Goal: Task Accomplishment & Management: Use online tool/utility

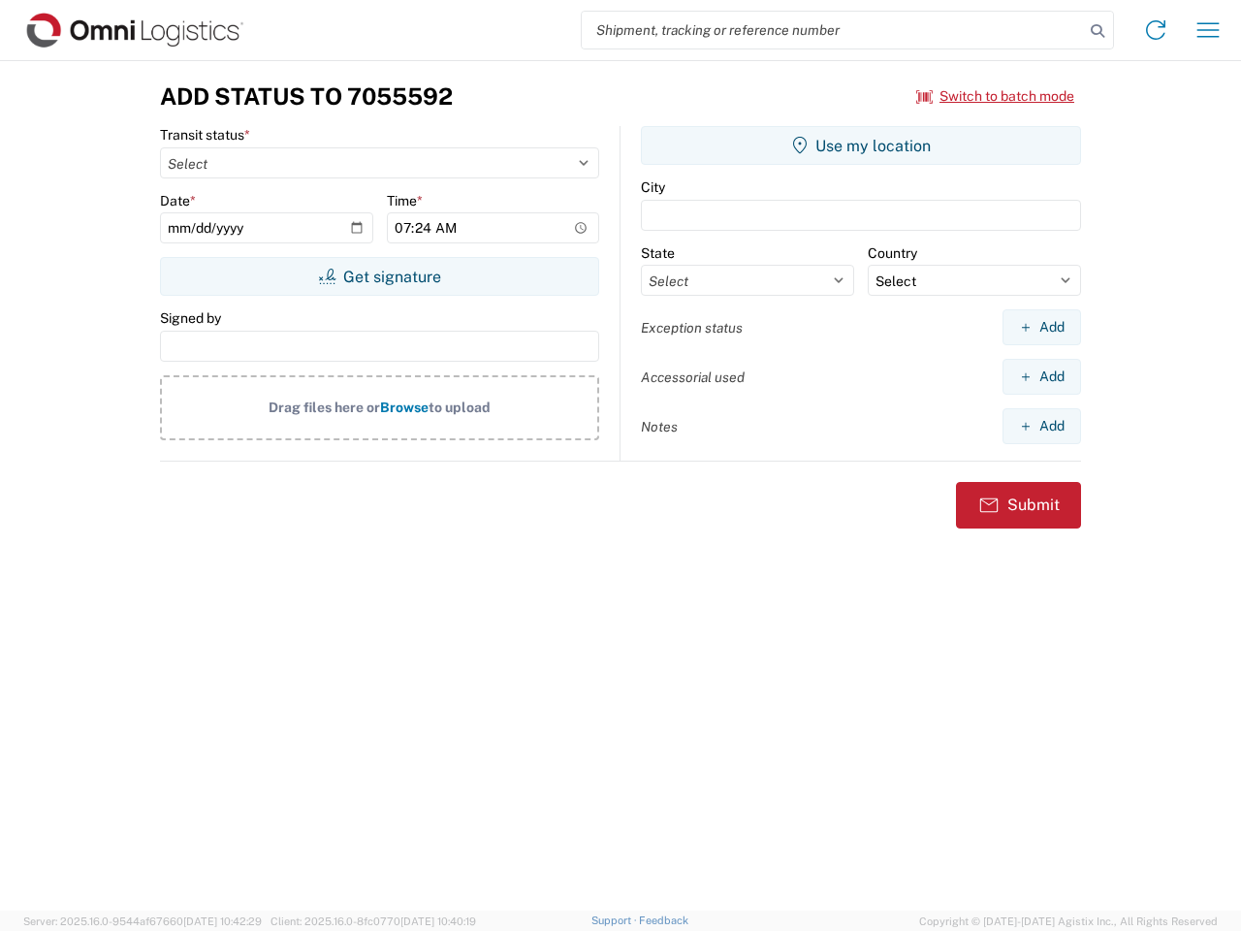
click at [833, 30] on input "search" at bounding box center [833, 30] width 502 height 37
click at [1097, 31] on icon at bounding box center [1097, 30] width 27 height 27
click at [1155, 30] on icon at bounding box center [1155, 30] width 31 height 31
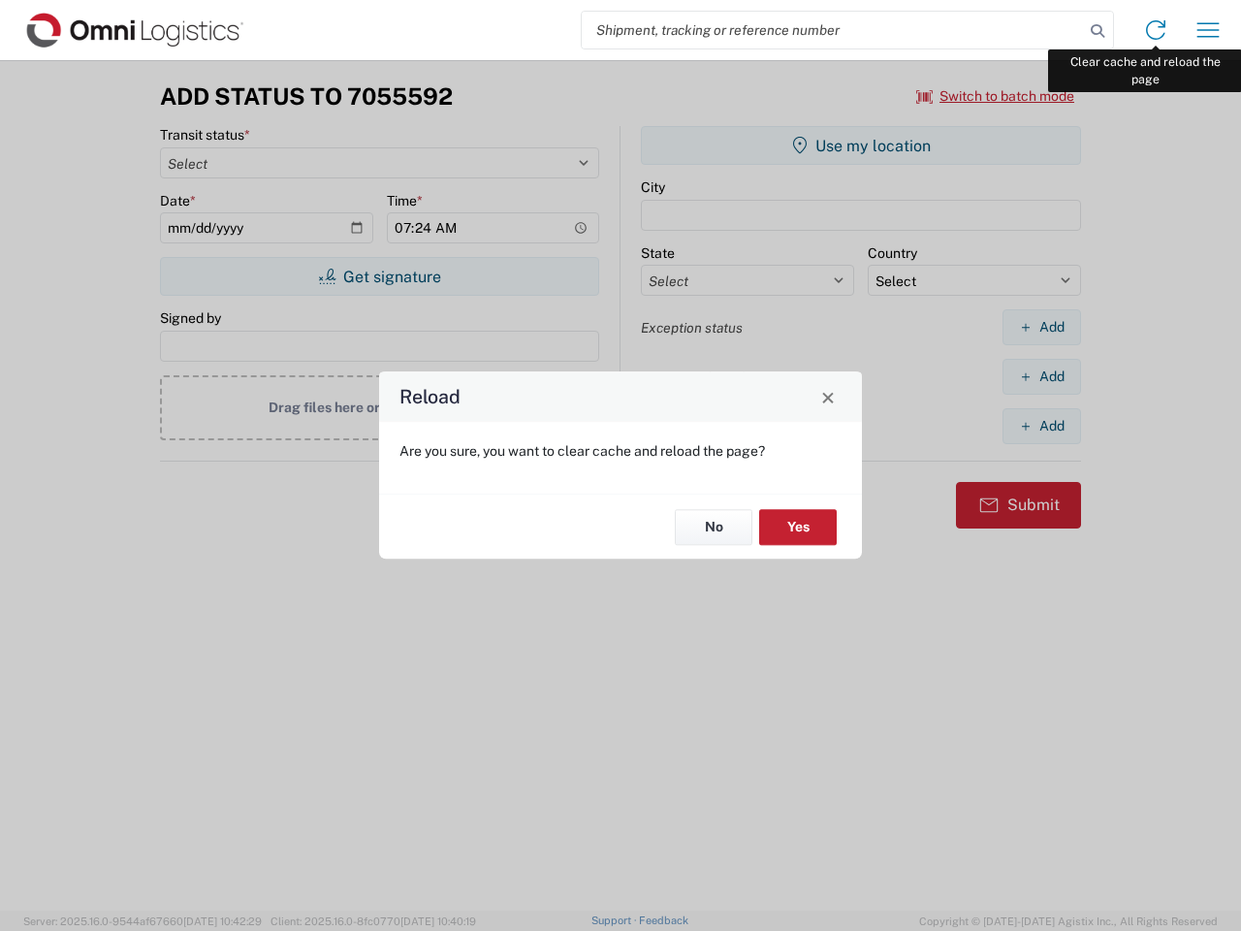
click at [1208, 30] on div "Reload Are you sure, you want to clear cache and reload the page? No Yes" at bounding box center [620, 465] width 1241 height 931
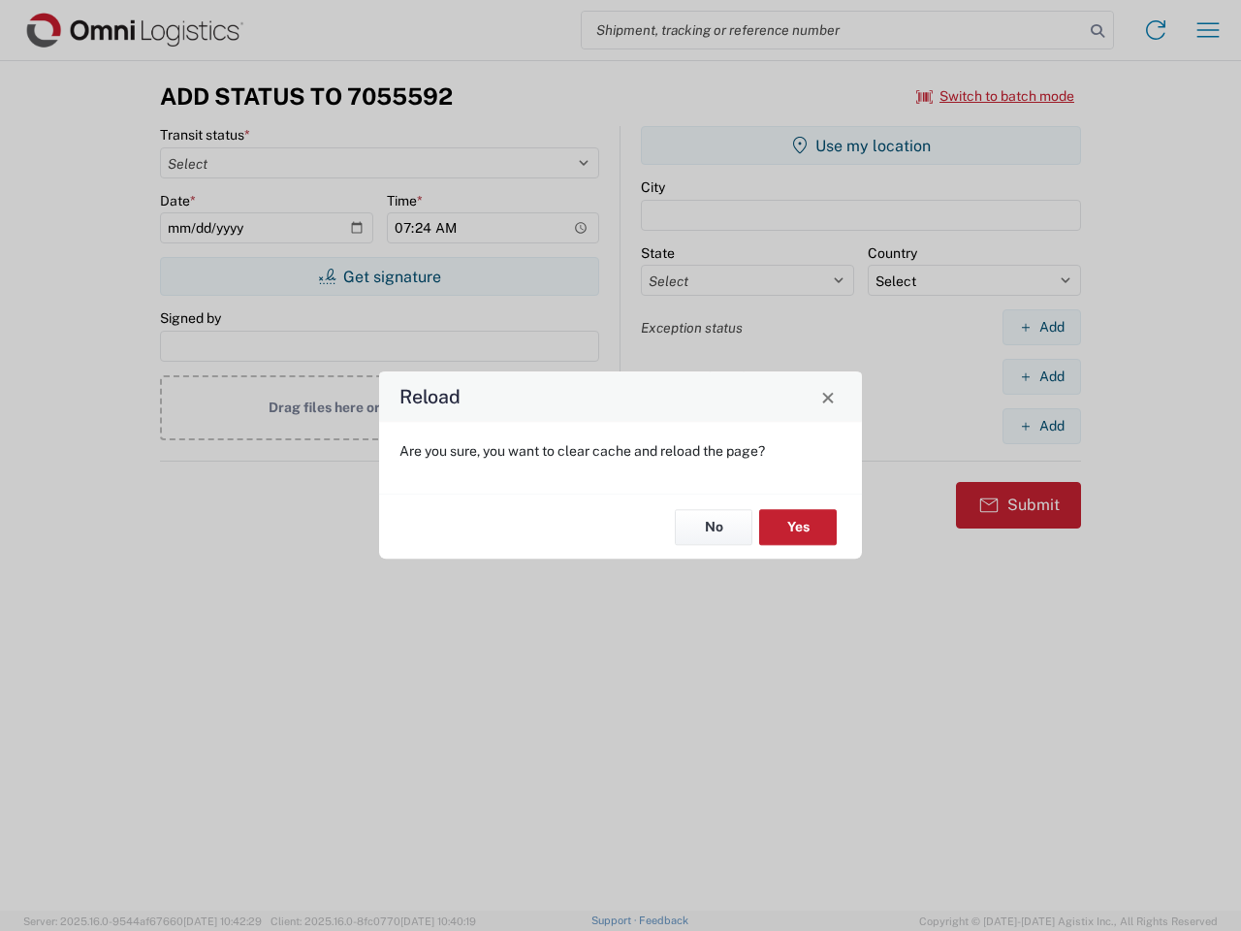
click at [996, 96] on div "Reload Are you sure, you want to clear cache and reload the page? No Yes" at bounding box center [620, 465] width 1241 height 931
click at [379, 276] on div "Reload Are you sure, you want to clear cache and reload the page? No Yes" at bounding box center [620, 465] width 1241 height 931
click at [861, 145] on div "Reload Are you sure, you want to clear cache and reload the page? No Yes" at bounding box center [620, 465] width 1241 height 931
click at [1041, 327] on div "Reload Are you sure, you want to clear cache and reload the page? No Yes" at bounding box center [620, 465] width 1241 height 931
click at [1041, 376] on div "Reload Are you sure, you want to clear cache and reload the page? No Yes" at bounding box center [620, 465] width 1241 height 931
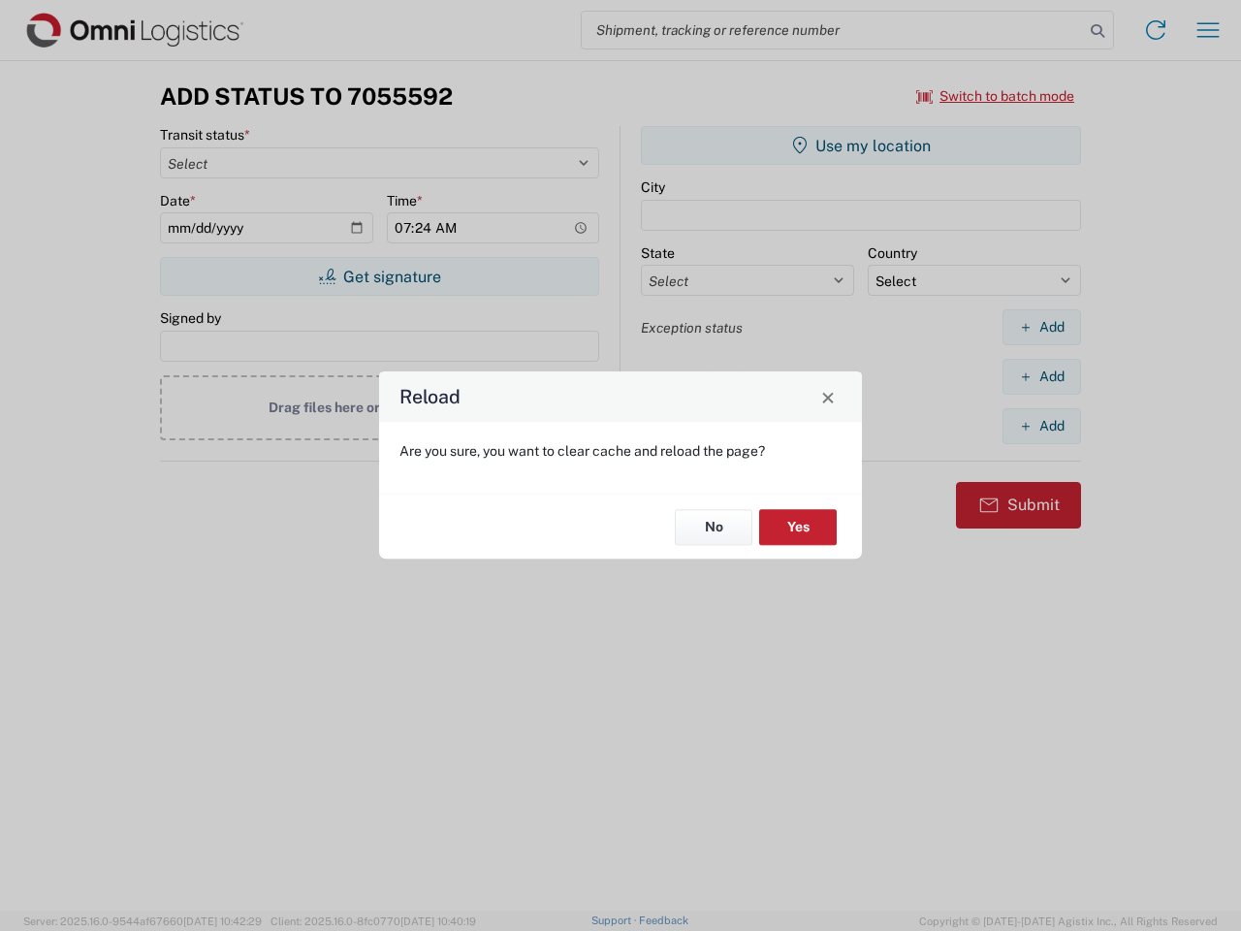
click at [1041, 426] on div "Reload Are you sure, you want to clear cache and reload the page? No Yes" at bounding box center [620, 465] width 1241 height 931
